Goal: Task Accomplishment & Management: Manage account settings

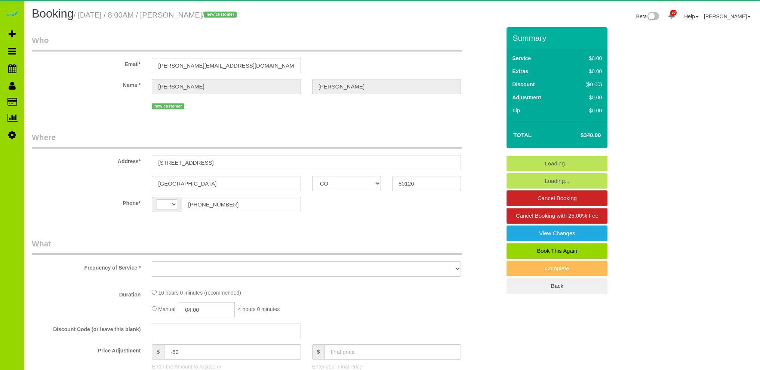
select select "CO"
select select "number:5"
select select "number:15"
select select "string:[GEOGRAPHIC_DATA]"
select select "object:1216"
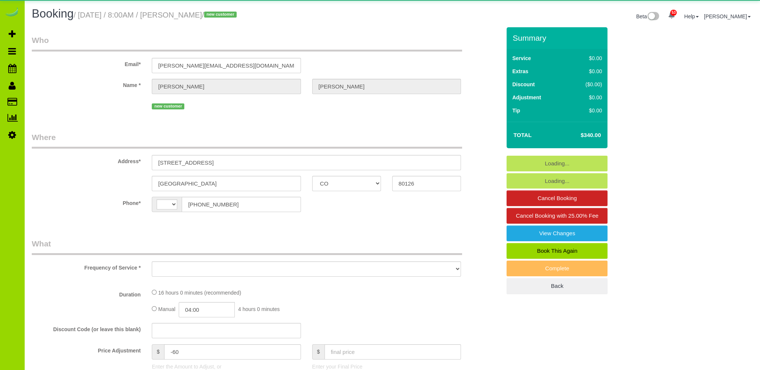
select select "2"
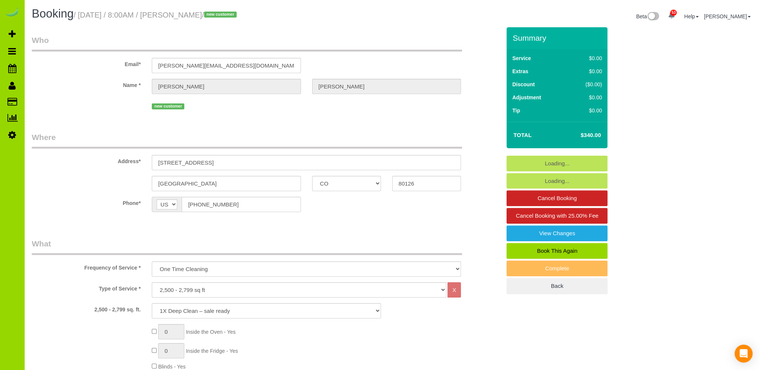
select select "2"
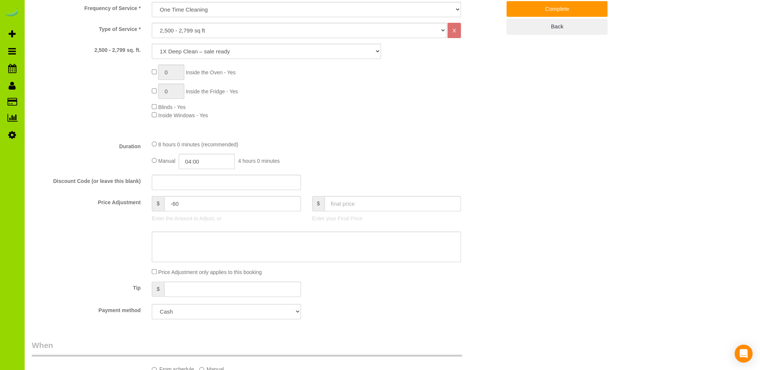
scroll to position [374, 0]
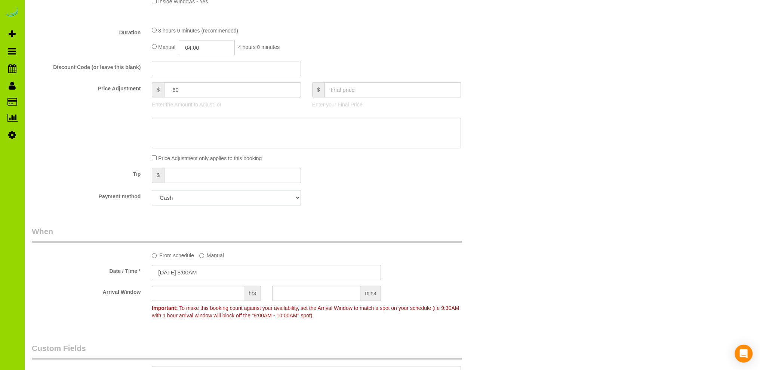
click at [188, 199] on select "Add Credit Card Cash Check Paypal" at bounding box center [226, 197] width 149 height 15
select select "string:fspay"
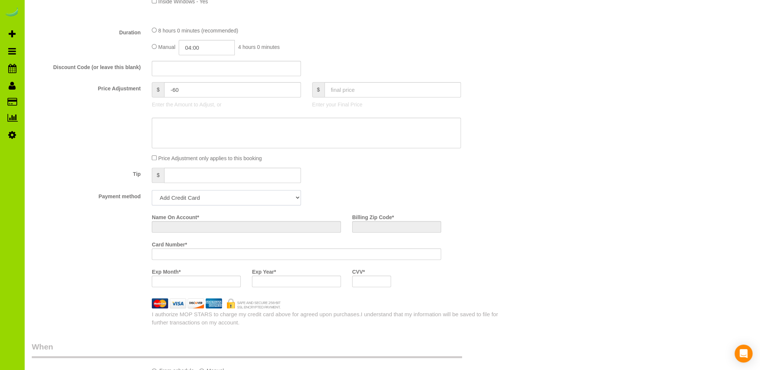
scroll to position [489, 0]
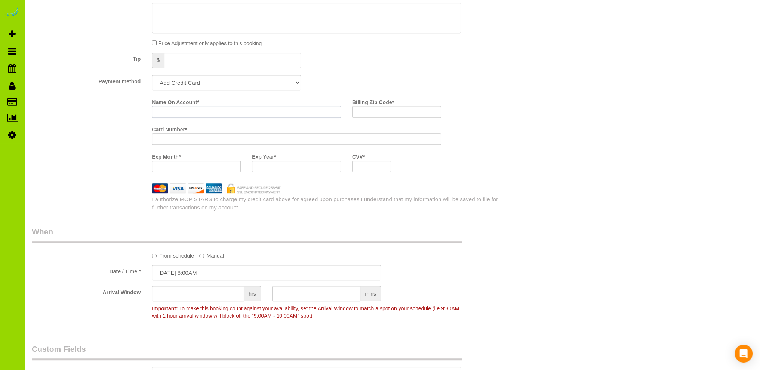
click at [164, 113] on input "Name On Account *" at bounding box center [246, 112] width 189 height 12
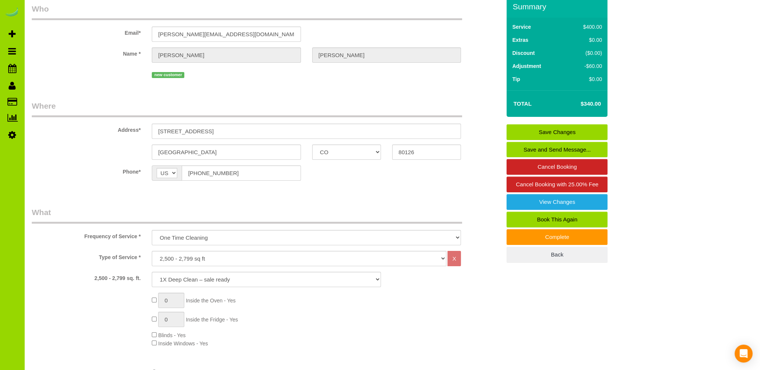
scroll to position [0, 0]
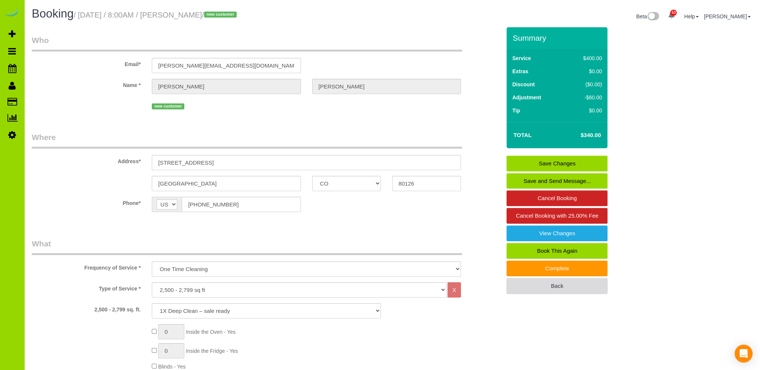
type input "[PERSON_NAME]"
click at [569, 282] on link "Back" at bounding box center [556, 286] width 101 height 16
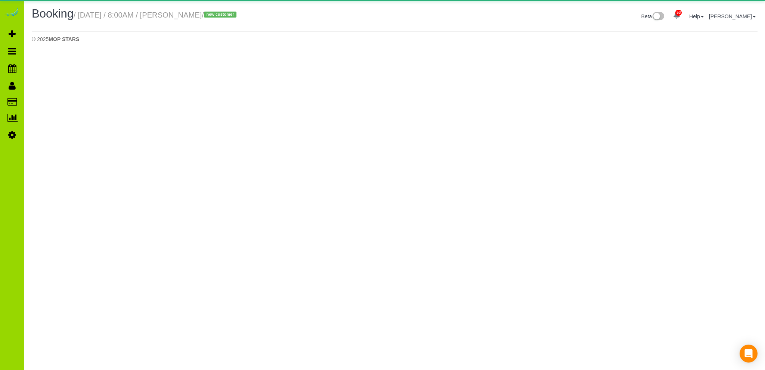
select select "CO"
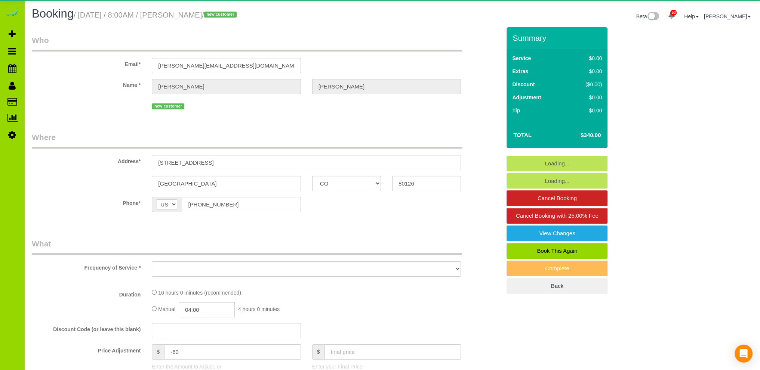
select select "object:2221"
select select "2"
select select "number:5"
select select "number:15"
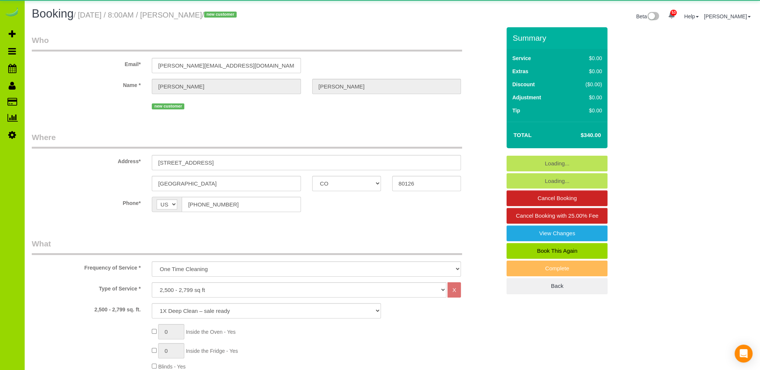
select select "object:2374"
select select "2"
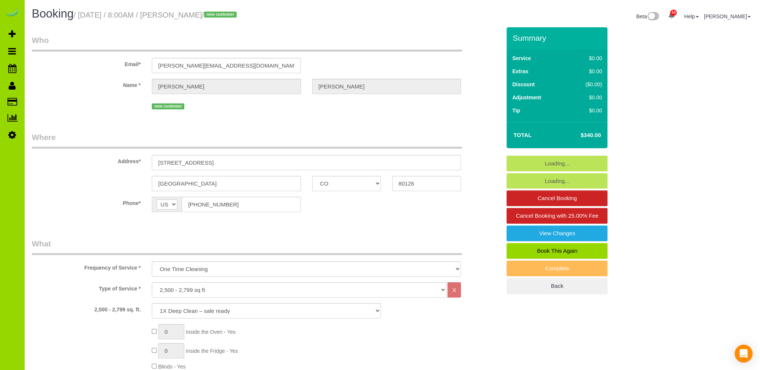
scroll to position [299, 0]
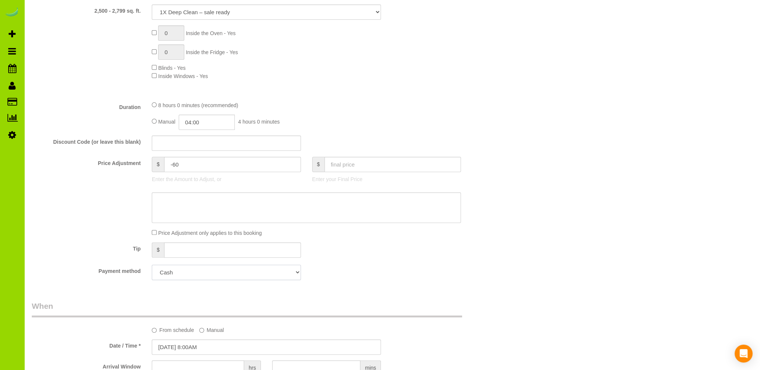
click at [244, 273] on select "Add Credit Card Cash Check Paypal" at bounding box center [226, 272] width 149 height 15
drag, startPoint x: 363, startPoint y: 248, endPoint x: 359, endPoint y: 244, distance: 5.3
click at [363, 247] on div "Tip $" at bounding box center [266, 251] width 480 height 17
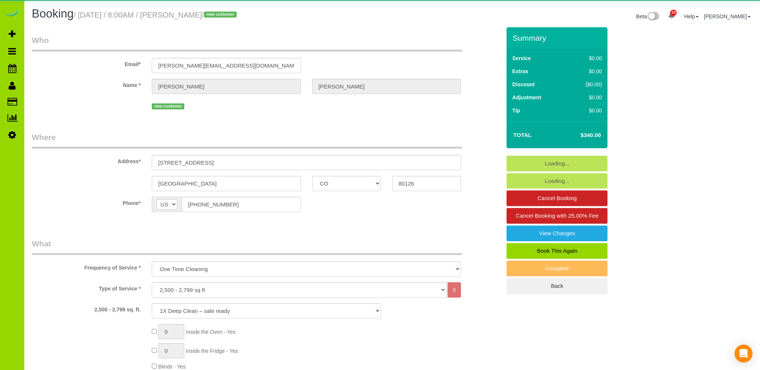
select select "CO"
select select "number:5"
select select "number:15"
select select "object:1216"
select select "2"
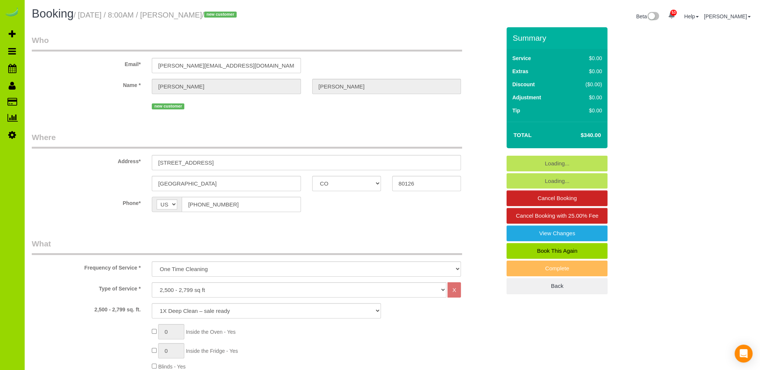
click at [654, 69] on div "Summary Service $0.00 Extras $0.00 Discount ($0.00) Adjustment $0.00 Tip $0.00" at bounding box center [591, 168] width 180 height 282
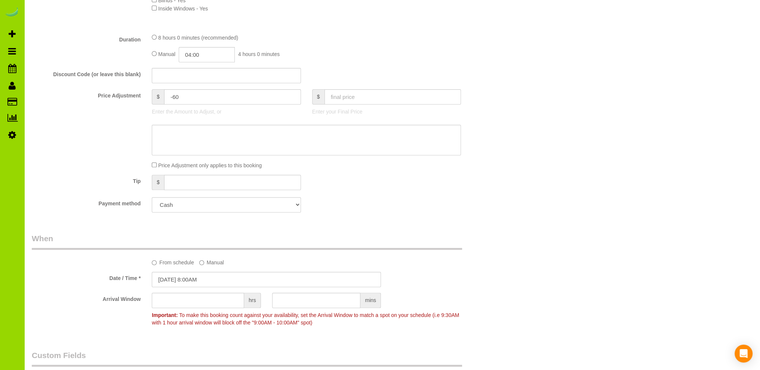
scroll to position [374, 0]
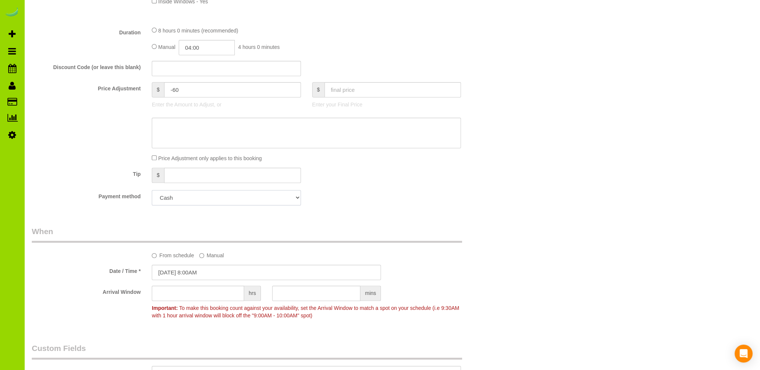
click at [202, 198] on select "Add Credit Card Cash Check Paypal" at bounding box center [226, 197] width 149 height 15
click at [338, 194] on div "Payment method Add Credit Card Cash Check Paypal" at bounding box center [266, 197] width 480 height 15
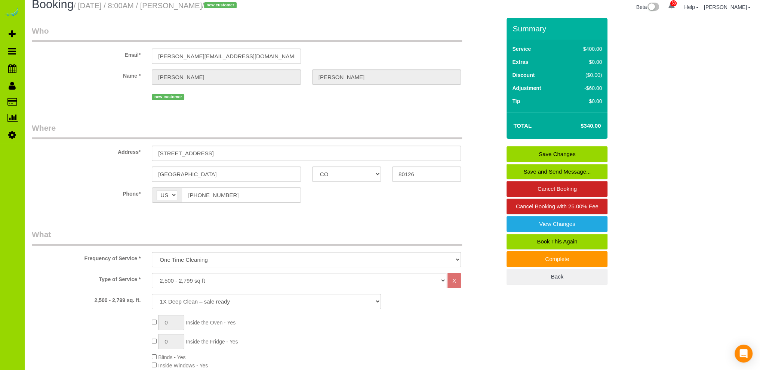
scroll to position [0, 0]
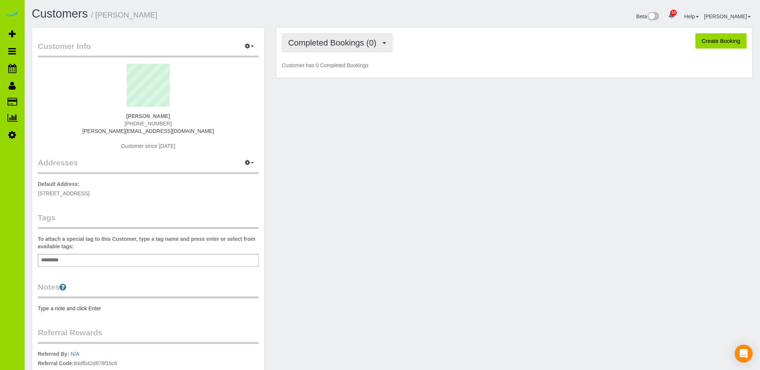
click at [333, 41] on span "Completed Bookings (0)" at bounding box center [334, 42] width 92 height 9
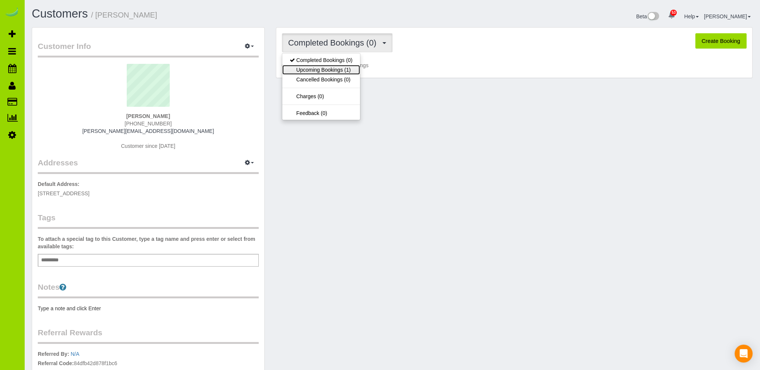
click at [327, 69] on link "Upcoming Bookings (1)" at bounding box center [321, 70] width 78 height 10
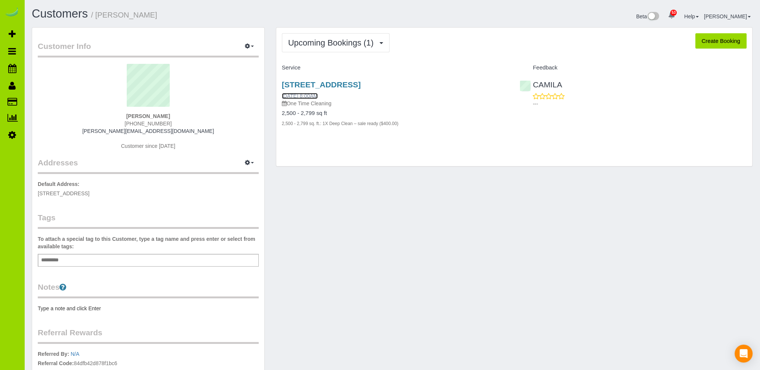
click at [305, 94] on link "[DATE] 8:00AM" at bounding box center [300, 96] width 36 height 6
click at [76, 12] on link "Customers" at bounding box center [60, 13] width 56 height 13
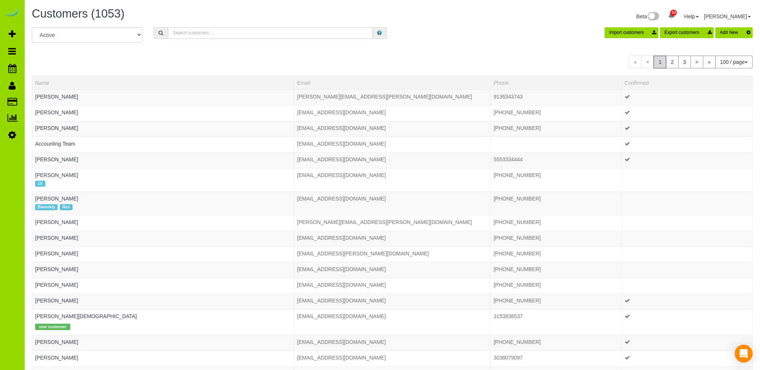
click at [190, 32] on input "text" at bounding box center [270, 33] width 205 height 12
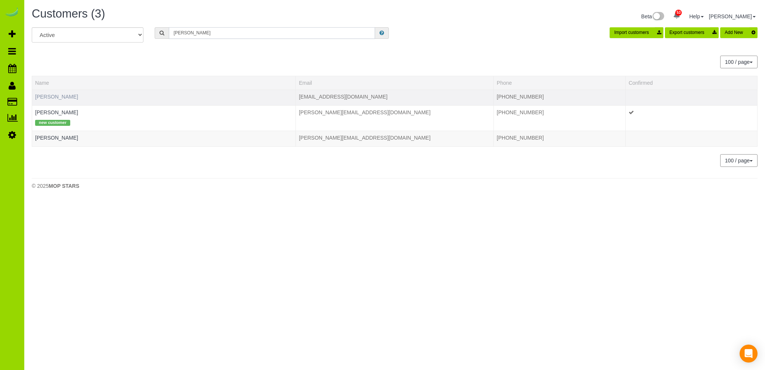
type input "griffin"
click at [61, 95] on link "[PERSON_NAME]" at bounding box center [56, 97] width 43 height 6
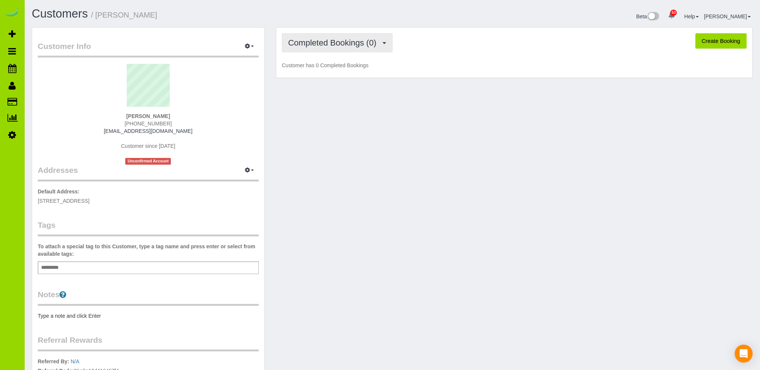
click at [347, 41] on span "Completed Bookings (0)" at bounding box center [334, 42] width 92 height 9
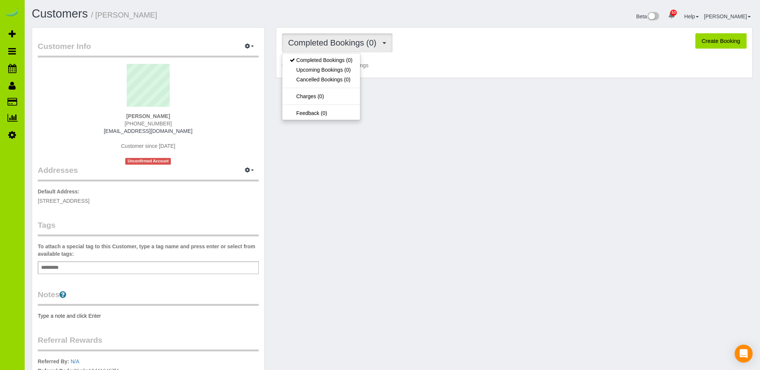
click at [382, 154] on div "Customer Info Edit Contact Info Send Message Email Preferences Special Sales Ta…" at bounding box center [392, 243] width 732 height 433
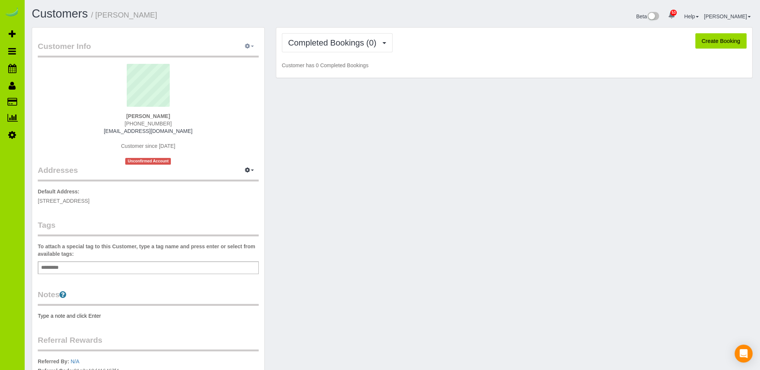
click at [251, 44] on button "button" at bounding box center [249, 47] width 19 height 12
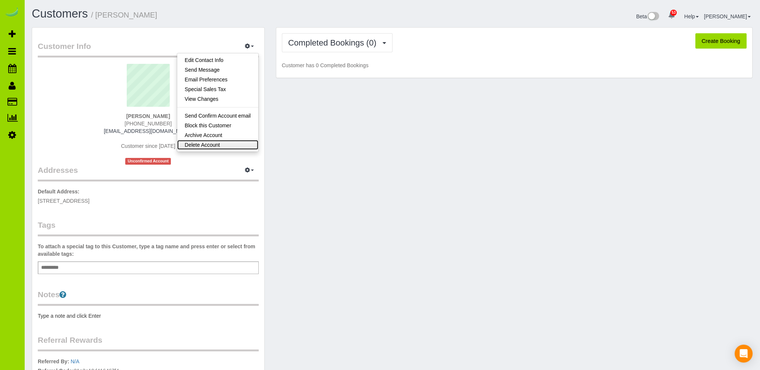
click at [203, 143] on link "Delete Account" at bounding box center [217, 145] width 81 height 10
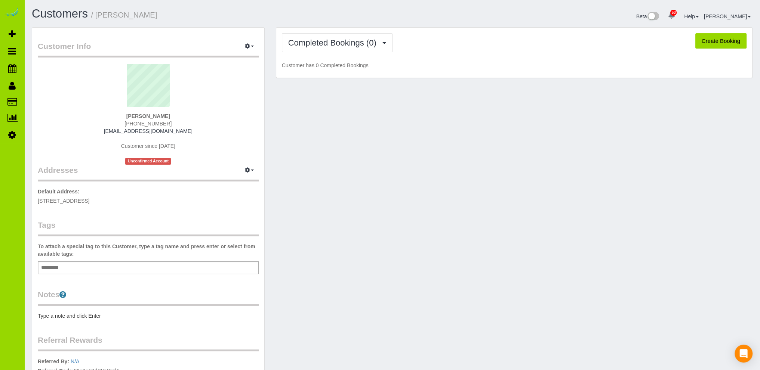
click at [318, 150] on div "Customer Info Edit Contact Info Send Message Email Preferences Special Sales Ta…" at bounding box center [392, 243] width 732 height 433
click at [58, 10] on link "Customers" at bounding box center [60, 13] width 56 height 13
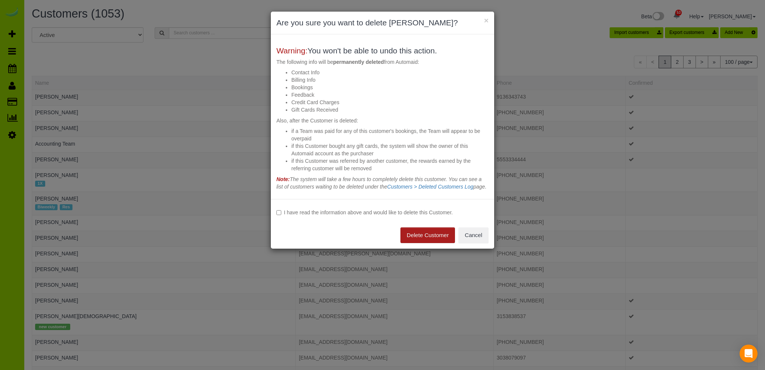
click at [426, 243] on button "Delete Customer" at bounding box center [428, 236] width 55 height 16
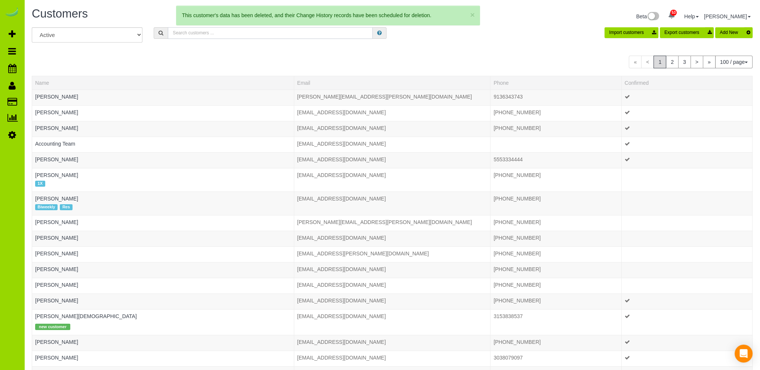
click at [198, 34] on input "text" at bounding box center [270, 33] width 205 height 12
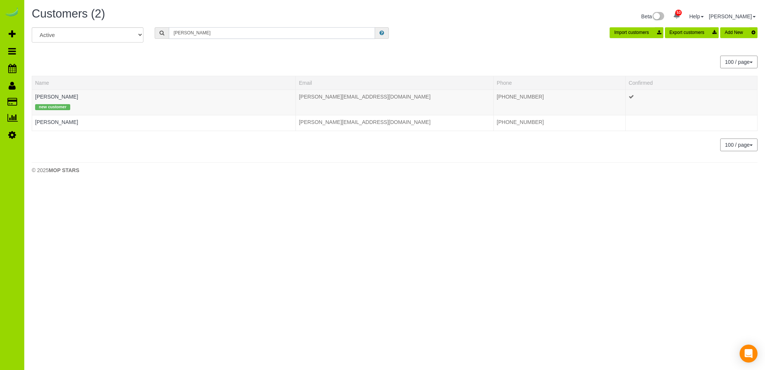
type input "griffin"
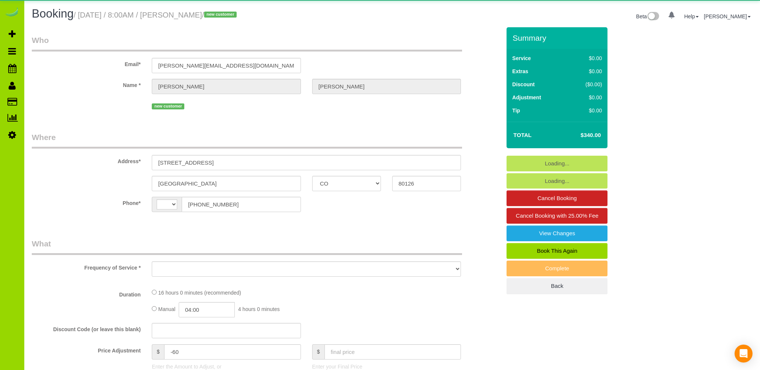
select select "CO"
select select "string:US"
select select "object:1246"
select select "2"
select select "number:5"
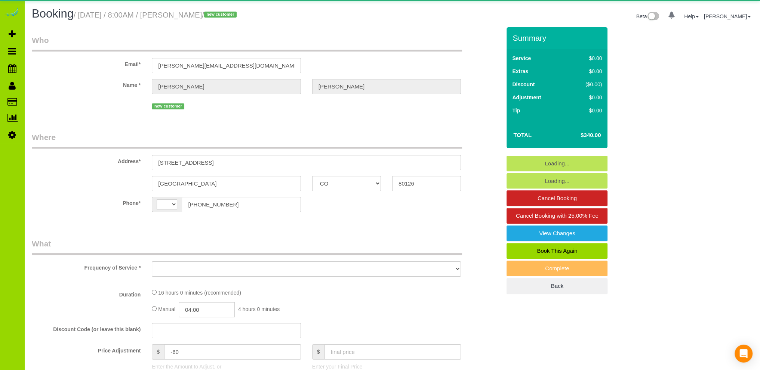
select select "number:15"
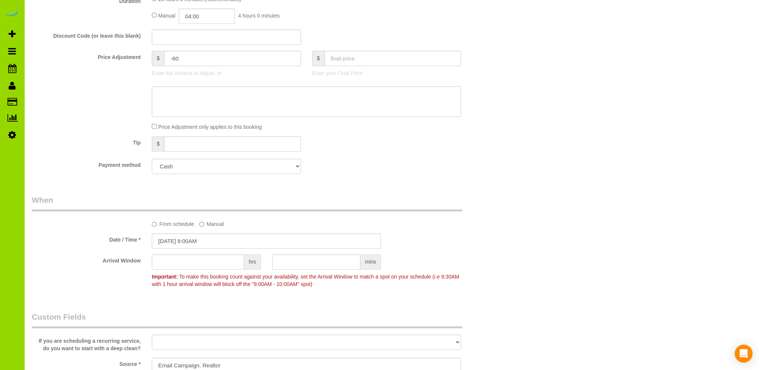
scroll to position [449, 0]
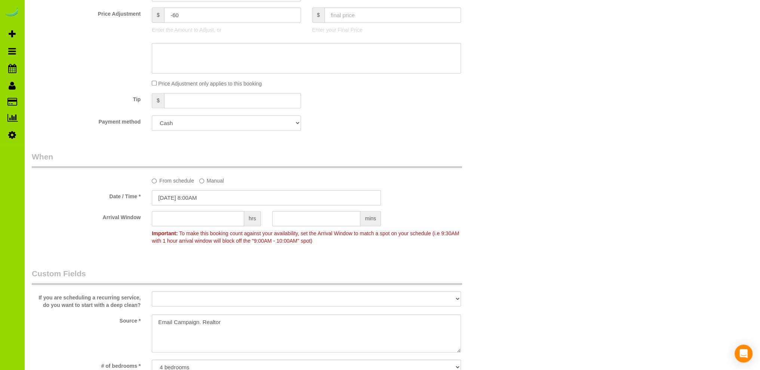
click at [209, 120] on select "Visa - 7412 - 07/2028 (Default) Add Credit Card ─────────────── Cash Check Payp…" at bounding box center [226, 122] width 149 height 15
click at [342, 125] on div "Payment method Visa - 7412 - 07/2028 (Default) Add Credit Card ─────────────── …" at bounding box center [266, 122] width 480 height 15
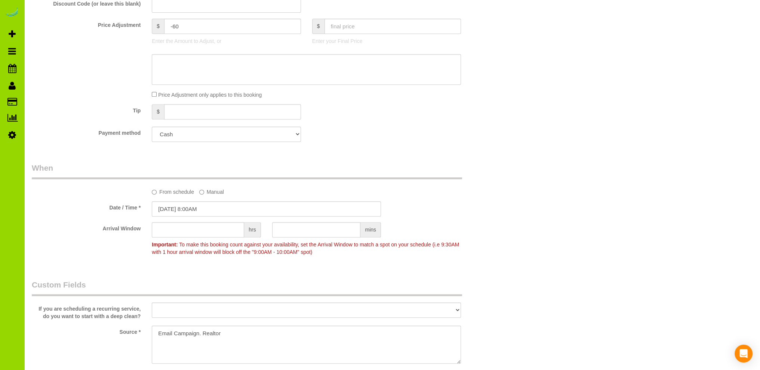
scroll to position [376, 0]
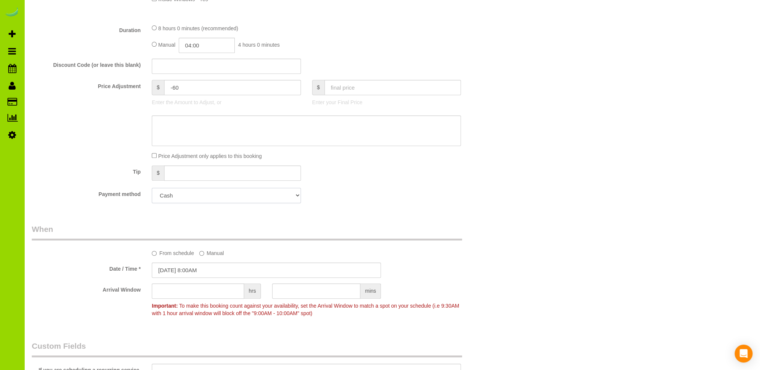
click at [221, 195] on select "Visa - 7412 - 07/2028 (Default) Add Credit Card ─────────────── Cash Check Payp…" at bounding box center [226, 195] width 149 height 15
select select "string:fspay-48a8f603-484f-4d1d-a474-d99f955b2e9e"
click at [152, 188] on select "Visa - 7412 - 07/2028 (Default) Add Credit Card ─────────────── Cash Check Payp…" at bounding box center [226, 195] width 149 height 15
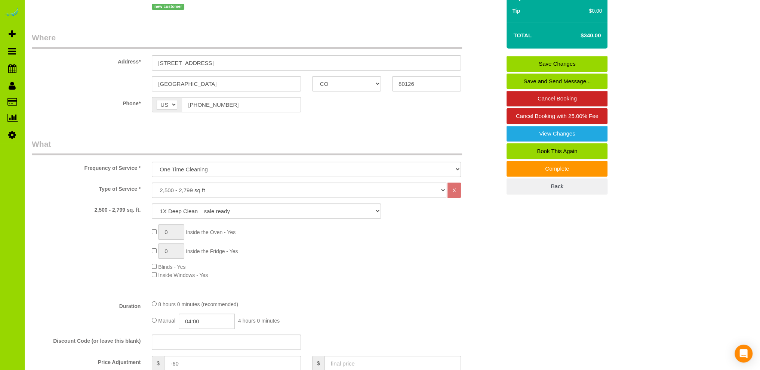
scroll to position [0, 0]
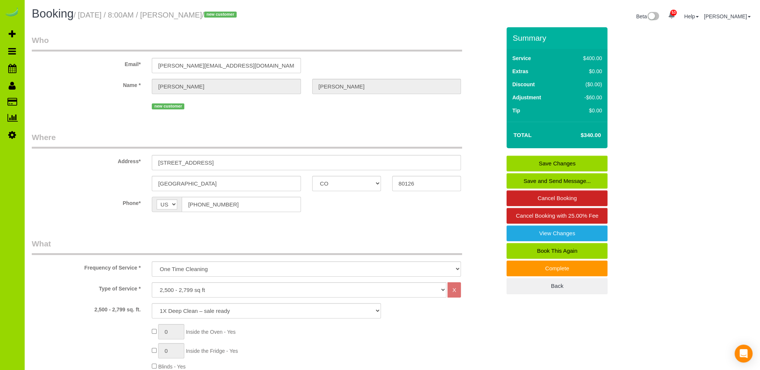
click at [537, 161] on link "Save Changes" at bounding box center [556, 164] width 101 height 16
